Goal: Navigation & Orientation: Find specific page/section

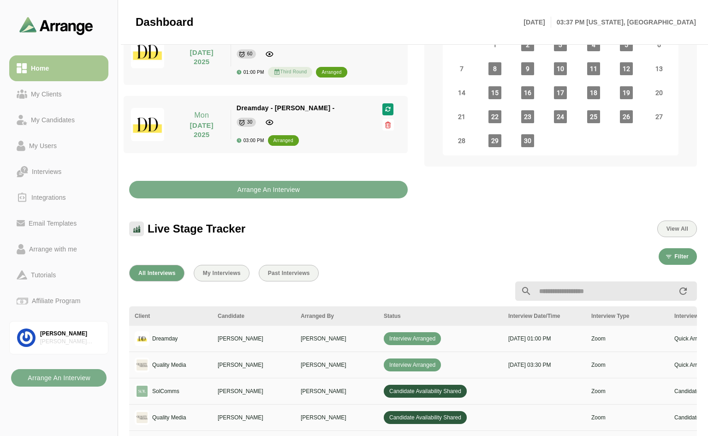
scroll to position [138, 0]
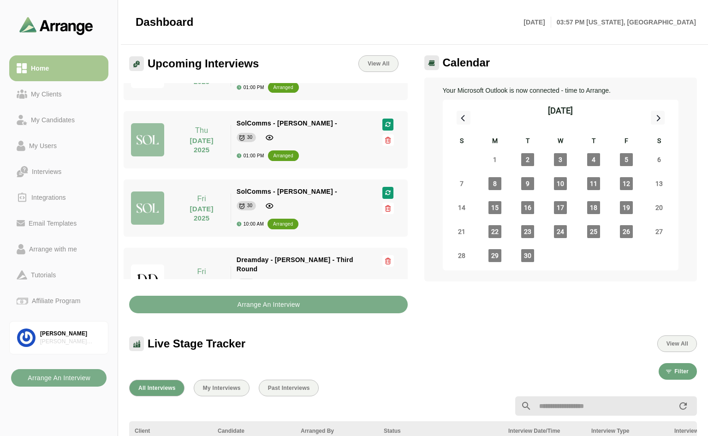
scroll to position [533, 0]
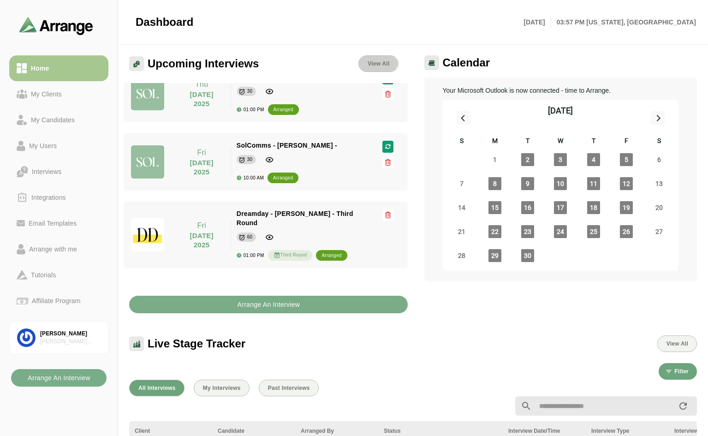
click at [376, 60] on link "View All" at bounding box center [378, 63] width 40 height 17
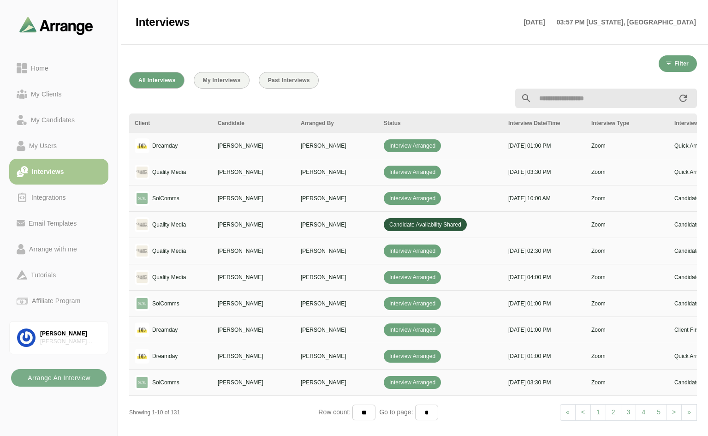
scroll to position [3, 0]
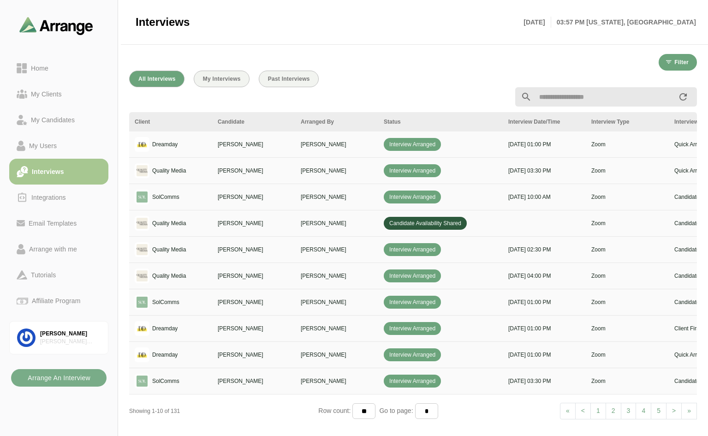
click at [675, 407] on span ">" at bounding box center [674, 410] width 4 height 7
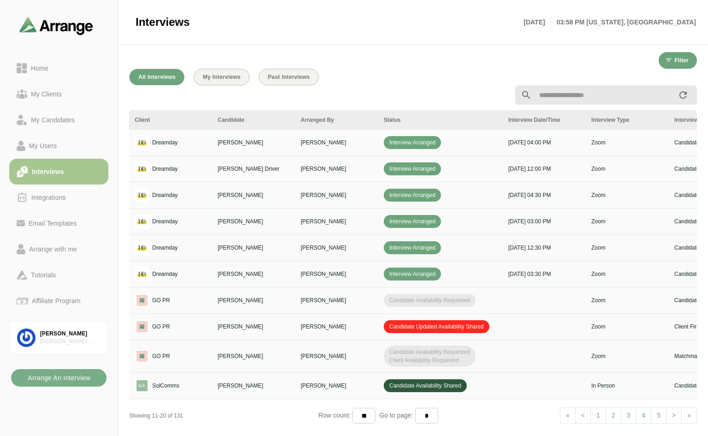
scroll to position [10, 0]
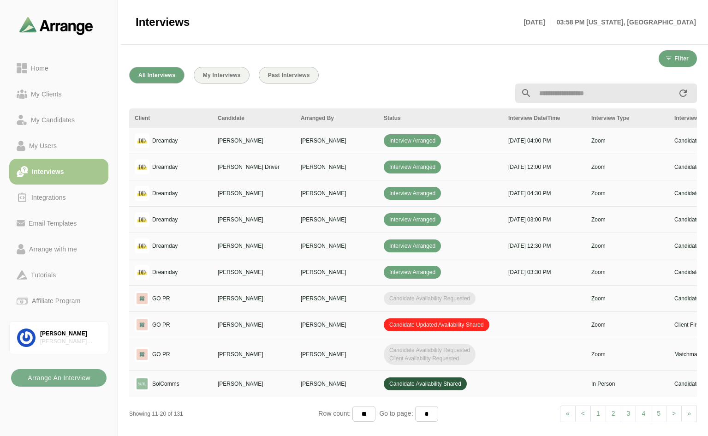
click at [599, 407] on link "1" at bounding box center [599, 414] width 16 height 17
select select "*"
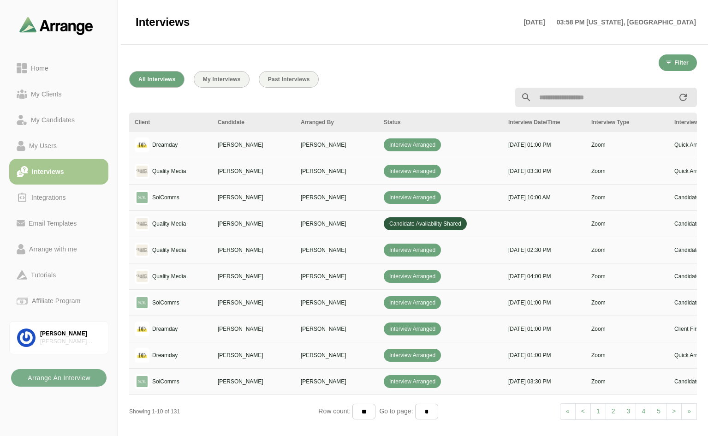
scroll to position [0, 0]
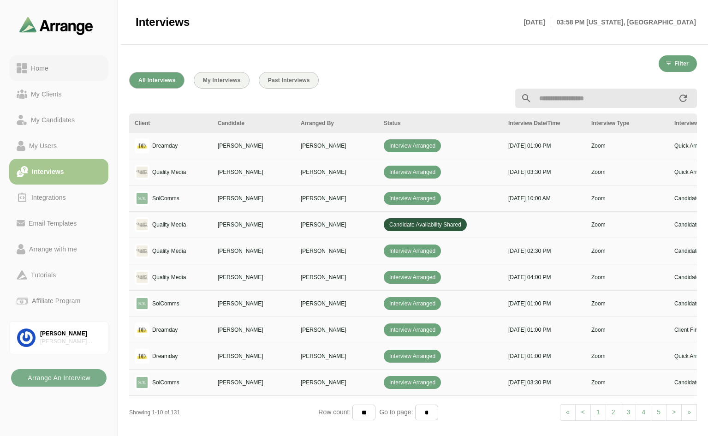
click at [37, 66] on div "Home" at bounding box center [39, 68] width 25 height 11
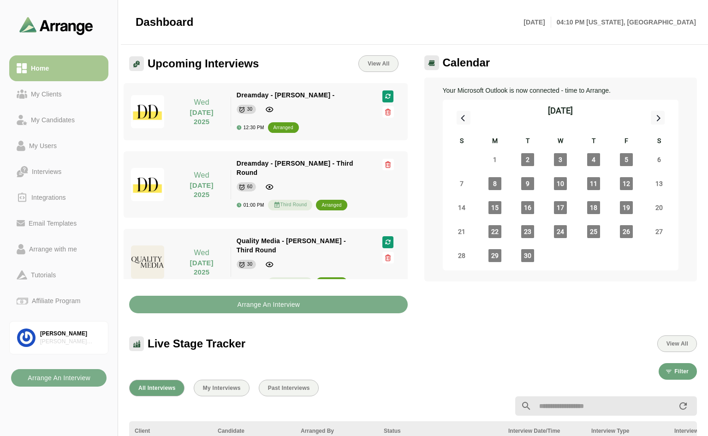
click at [472, 366] on div "Filter" at bounding box center [413, 371] width 568 height 17
